Goal: Transaction & Acquisition: Download file/media

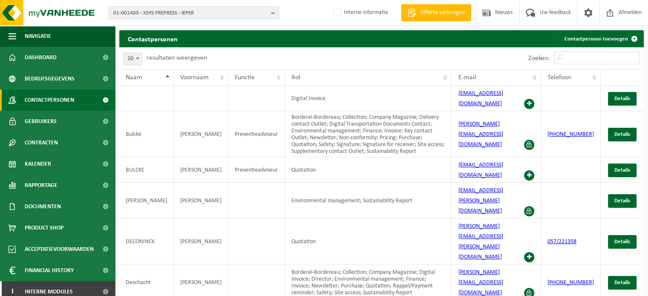
click at [251, 10] on span "01-001403 - XSYS PREPRESS - IEPER" at bounding box center [190, 13] width 154 height 13
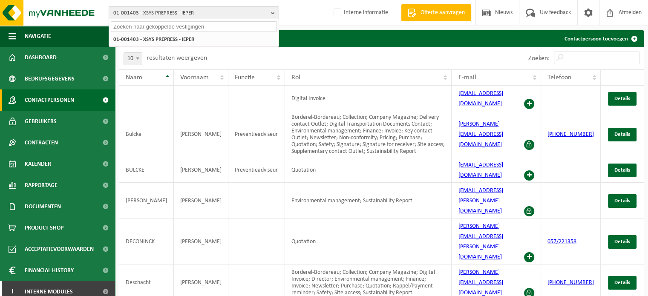
paste input "10-870730"
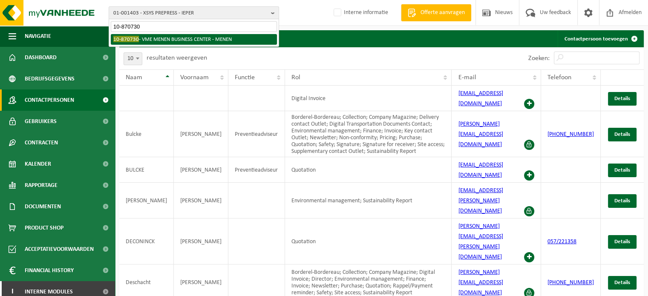
type input "10-870730"
click at [181, 32] on div "01-001403 - XSYS PREPRESS - IEPER 10-870730 - VME MENEN BUSINESS CENTER - MENEN" at bounding box center [194, 39] width 170 height 14
click at [172, 38] on li "10-870730 - VME MENEN BUSINESS CENTER - MENEN" at bounding box center [194, 39] width 166 height 11
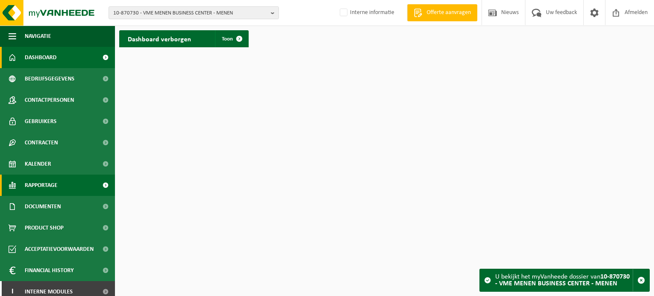
click at [59, 182] on link "Rapportage" at bounding box center [57, 185] width 115 height 21
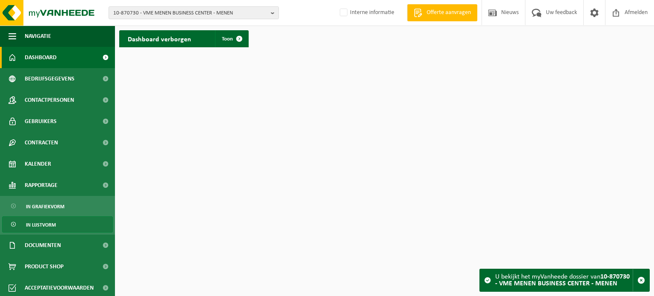
click at [35, 223] on span "In lijstvorm" at bounding box center [41, 225] width 30 height 16
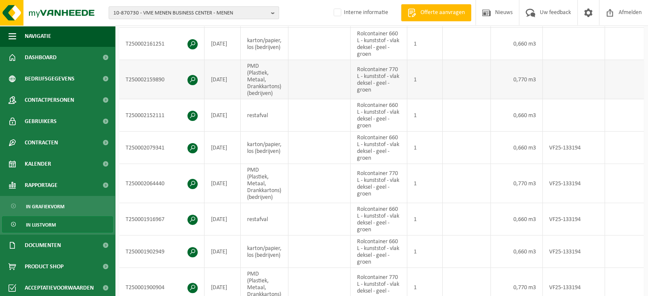
scroll to position [213, 0]
click at [154, 12] on span "10-870730 - VME MENEN BUSINESS CENTER - MENEN" at bounding box center [190, 13] width 154 height 13
paste input "01-083577"
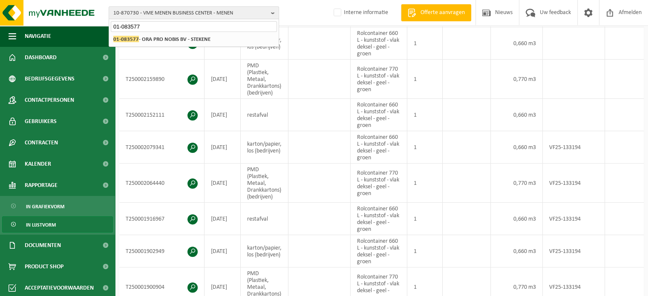
type input "01-083577"
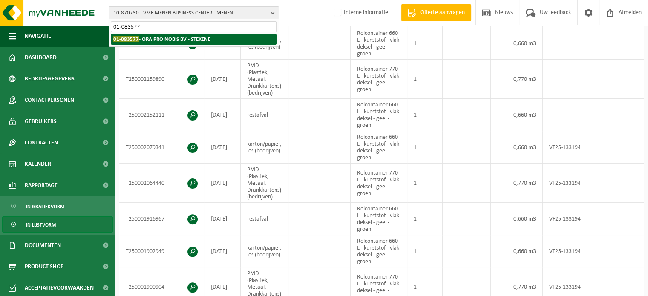
click at [162, 40] on strong "01-083577 - ORA PRO NOBIS BV - STEKENE" at bounding box center [161, 39] width 97 height 6
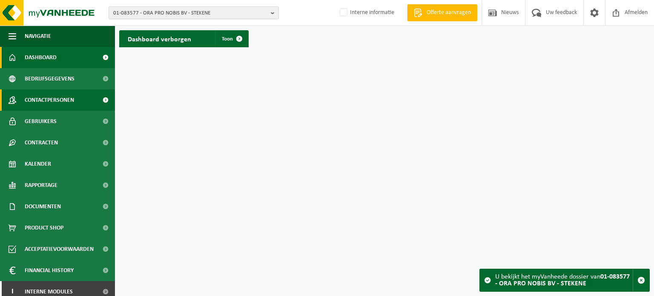
click at [51, 101] on span "Contactpersonen" at bounding box center [49, 99] width 49 height 21
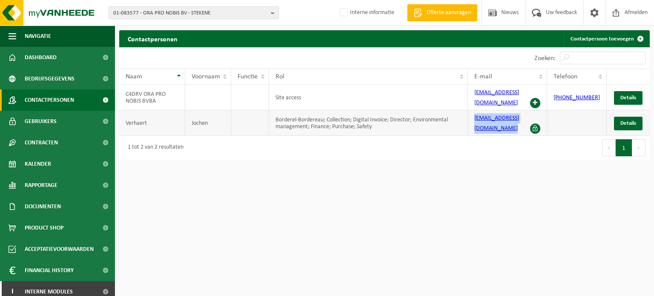
drag, startPoint x: 477, startPoint y: 109, endPoint x: 543, endPoint y: 111, distance: 66.5
click at [543, 111] on td "jochen@orapronobis.eu" at bounding box center [507, 123] width 79 height 26
copy link "jochen@orapronobis.eu"
click at [171, 12] on span "01-083577 - ORA PRO NOBIS BV - STEKENE" at bounding box center [190, 13] width 154 height 13
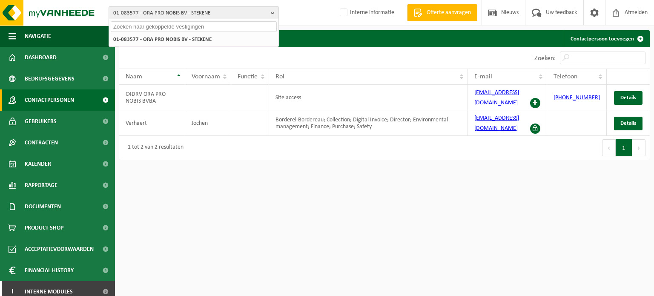
paste input "10-764128"
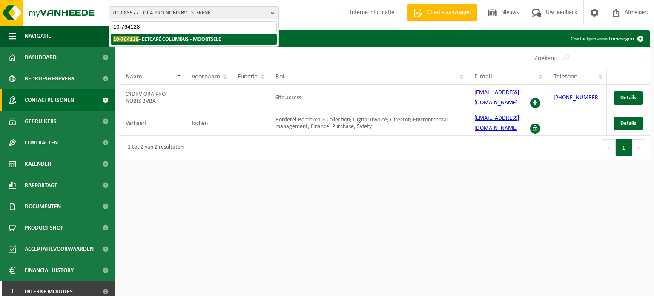
type input "10-764128"
click at [162, 41] on strong "10-764128 - EETCAFÉ COLUMBUS - MOORTSELE" at bounding box center [167, 39] width 108 height 6
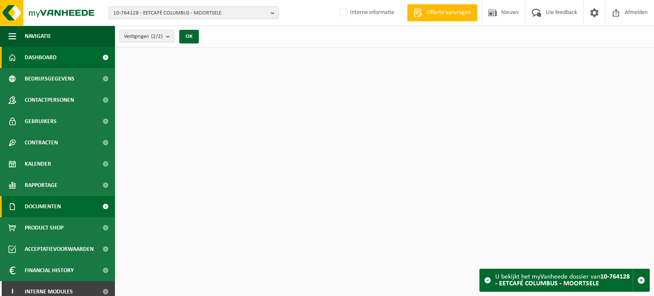
click at [74, 212] on link "Documenten" at bounding box center [57, 206] width 115 height 21
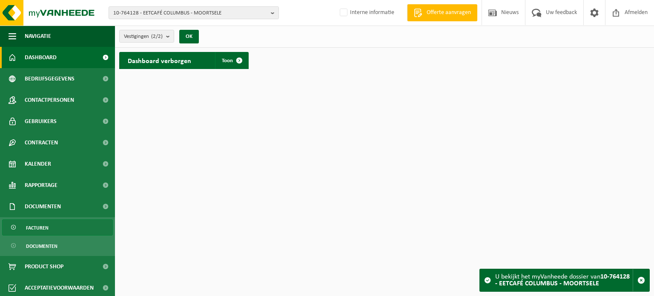
click at [41, 228] on span "Facturen" at bounding box center [37, 228] width 23 height 16
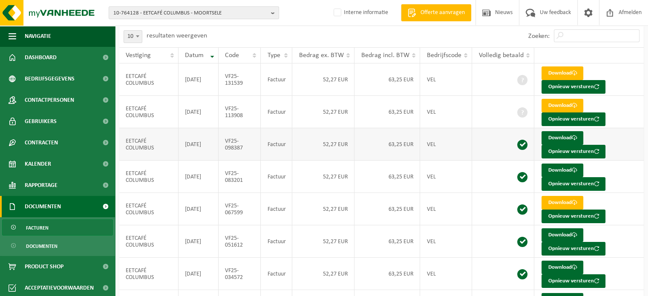
scroll to position [85, 0]
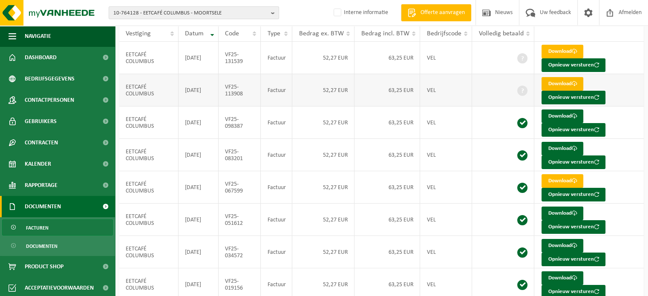
click at [566, 83] on link "Download" at bounding box center [563, 84] width 42 height 14
